Goal: Navigation & Orientation: Go to known website

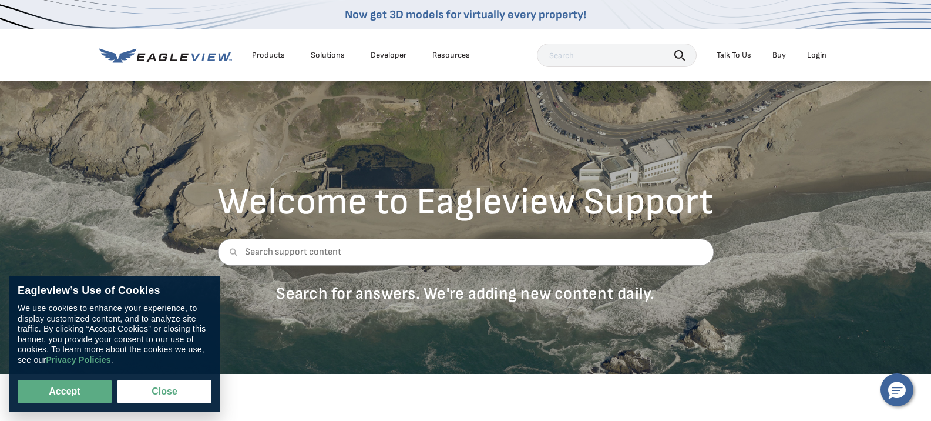
click at [820, 55] on div "Login" at bounding box center [816, 55] width 19 height 11
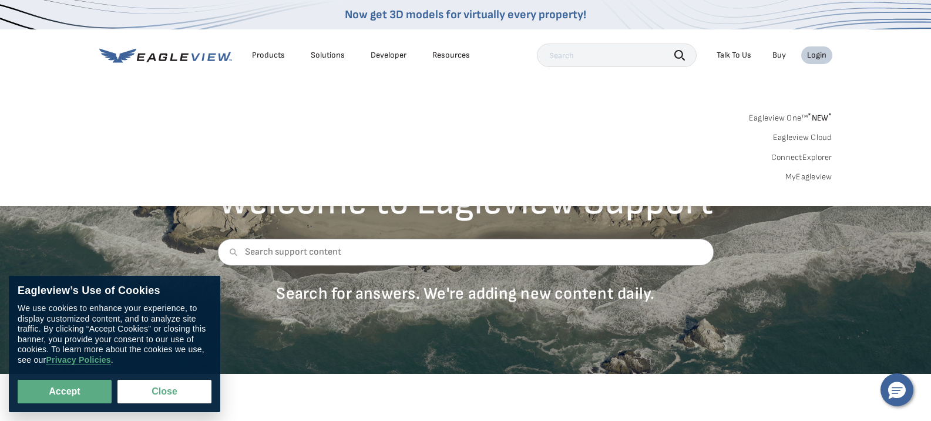
click at [818, 56] on div "Login" at bounding box center [816, 55] width 19 height 11
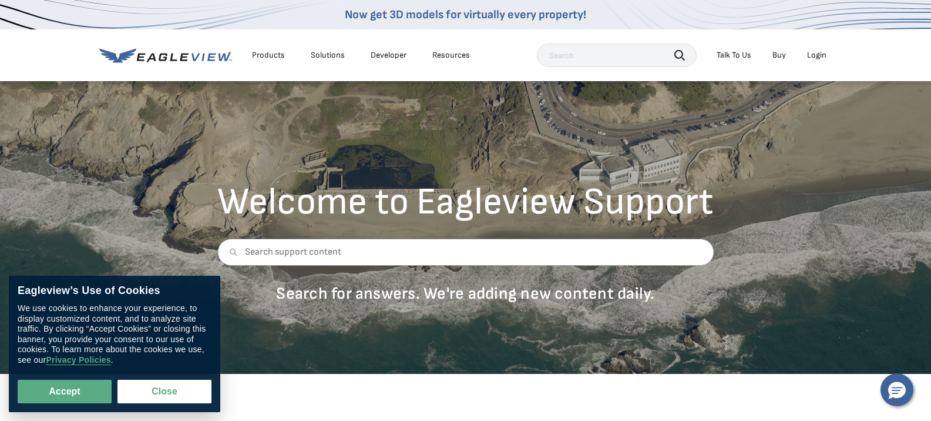
click at [819, 57] on div "Login" at bounding box center [816, 55] width 19 height 11
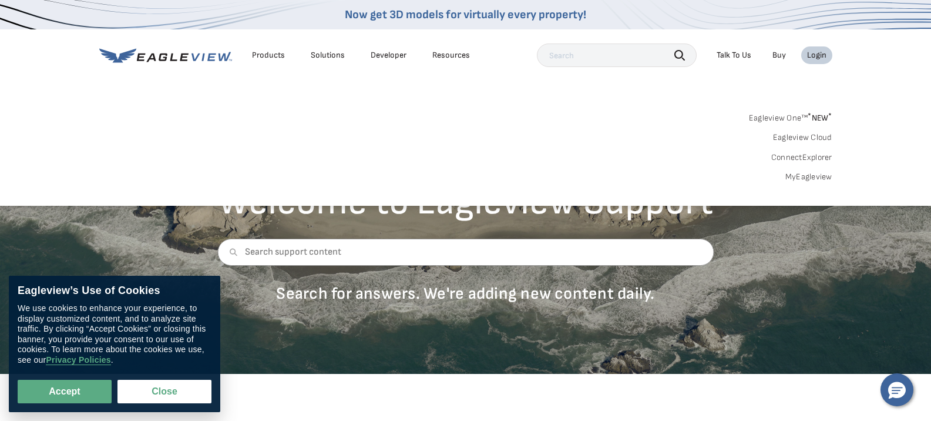
click at [580, 62] on input "text" at bounding box center [617, 54] width 160 height 23
click at [819, 58] on div "Login" at bounding box center [816, 55] width 19 height 11
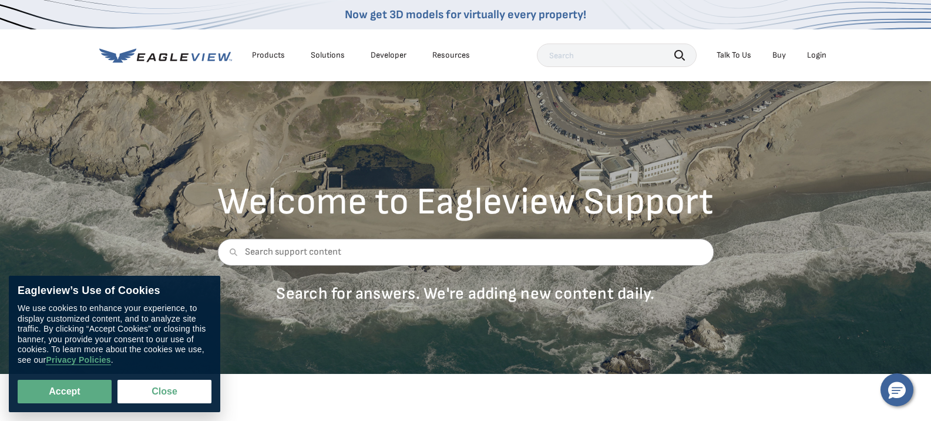
click at [819, 58] on div "Login" at bounding box center [816, 55] width 19 height 11
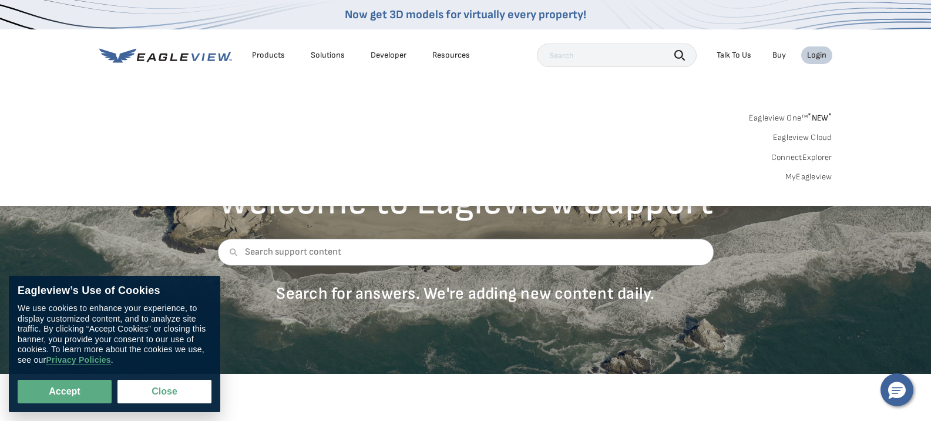
click at [808, 176] on link "MyEagleview" at bounding box center [808, 177] width 47 height 11
